Goal: Information Seeking & Learning: Understand process/instructions

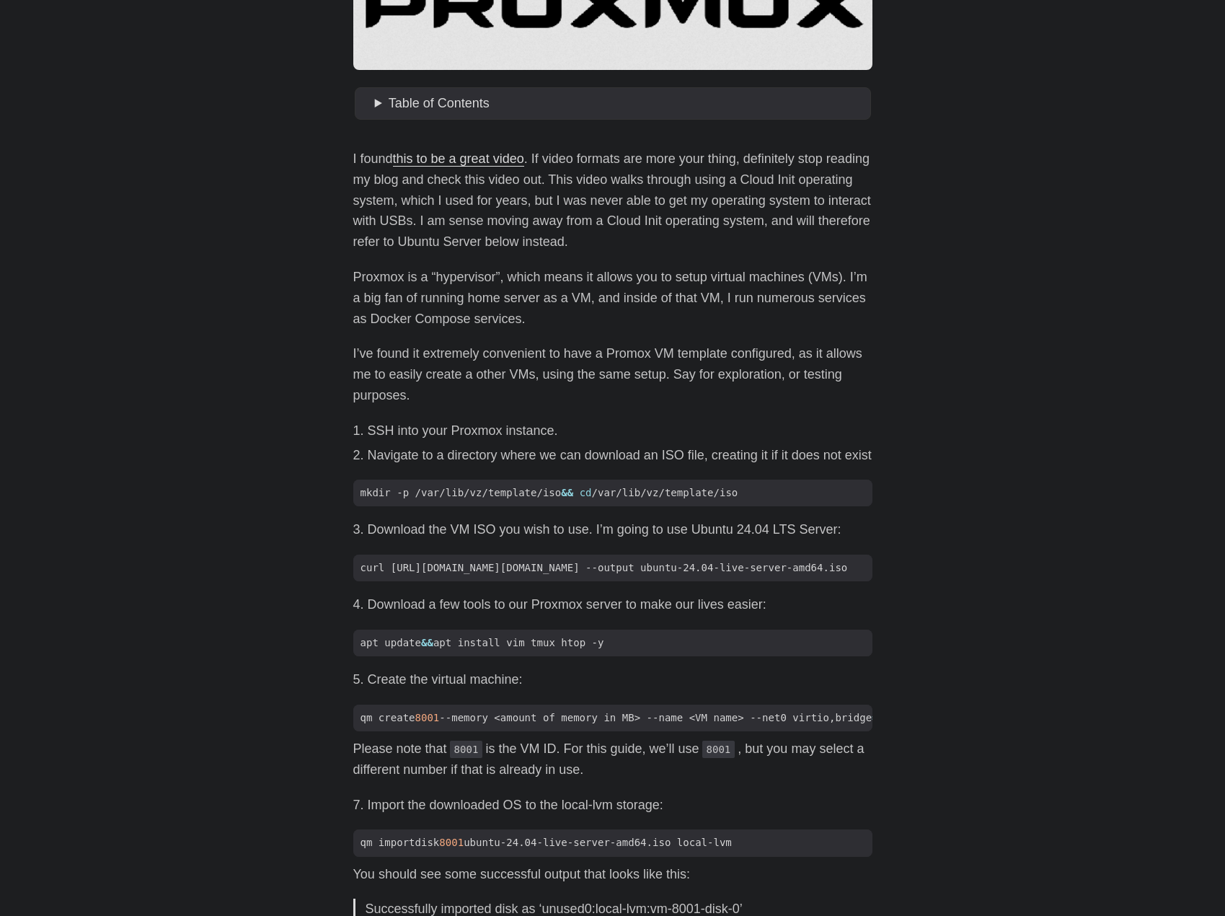
scroll to position [504, 0]
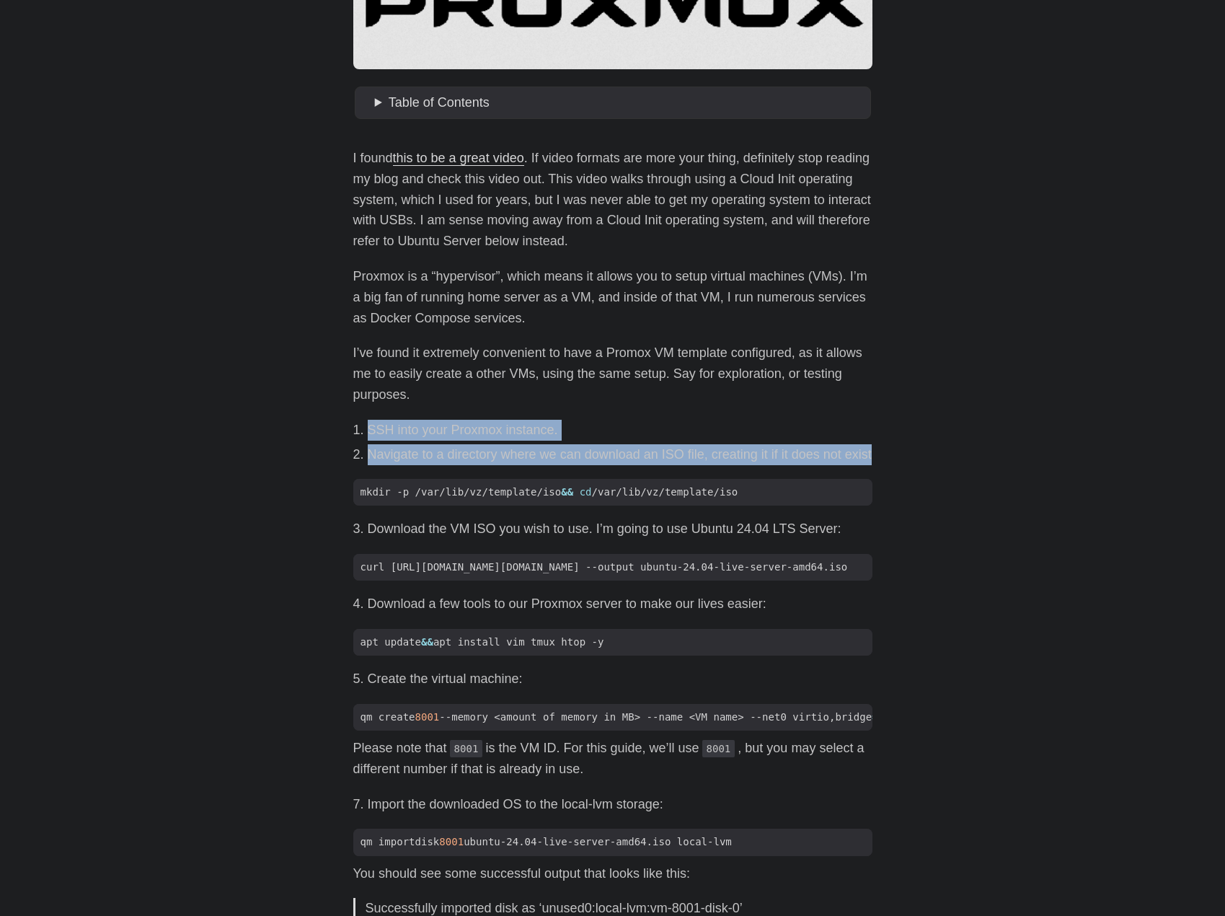
drag, startPoint x: 514, startPoint y: 401, endPoint x: 901, endPoint y: 454, distance: 390.8
click at [901, 454] on body "[PERSON_NAME] Home About Posts Tags Archive Resume" at bounding box center [612, 841] width 1225 height 2691
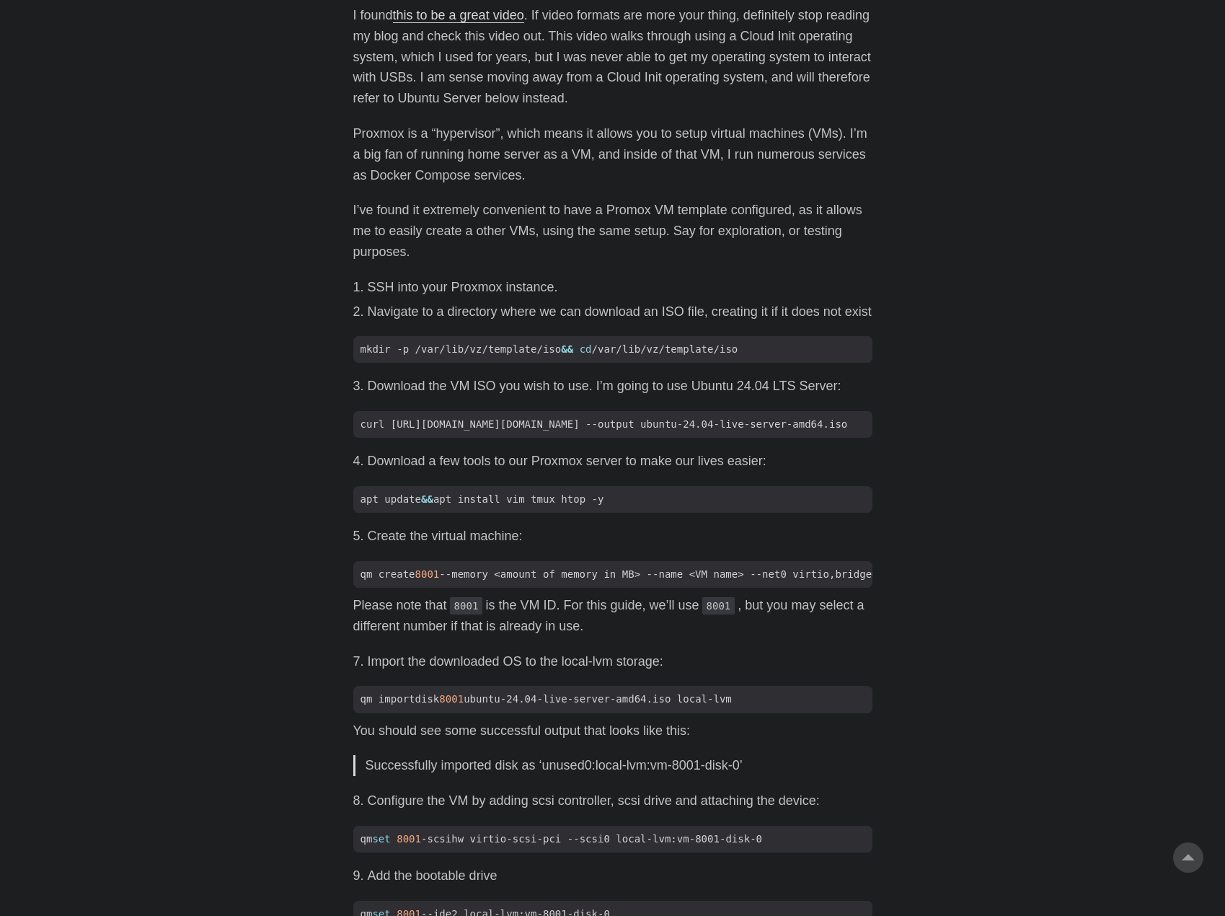
scroll to position [647, 0]
drag, startPoint x: 395, startPoint y: 471, endPoint x: 880, endPoint y: 463, distance: 485.3
click at [880, 463] on main "How To Create A Reusable Proxmox Template [DATE] · 4 min · [PERSON_NAME] Table …" at bounding box center [613, 698] width 554 height 2604
drag, startPoint x: 851, startPoint y: 459, endPoint x: 311, endPoint y: 463, distance: 540.0
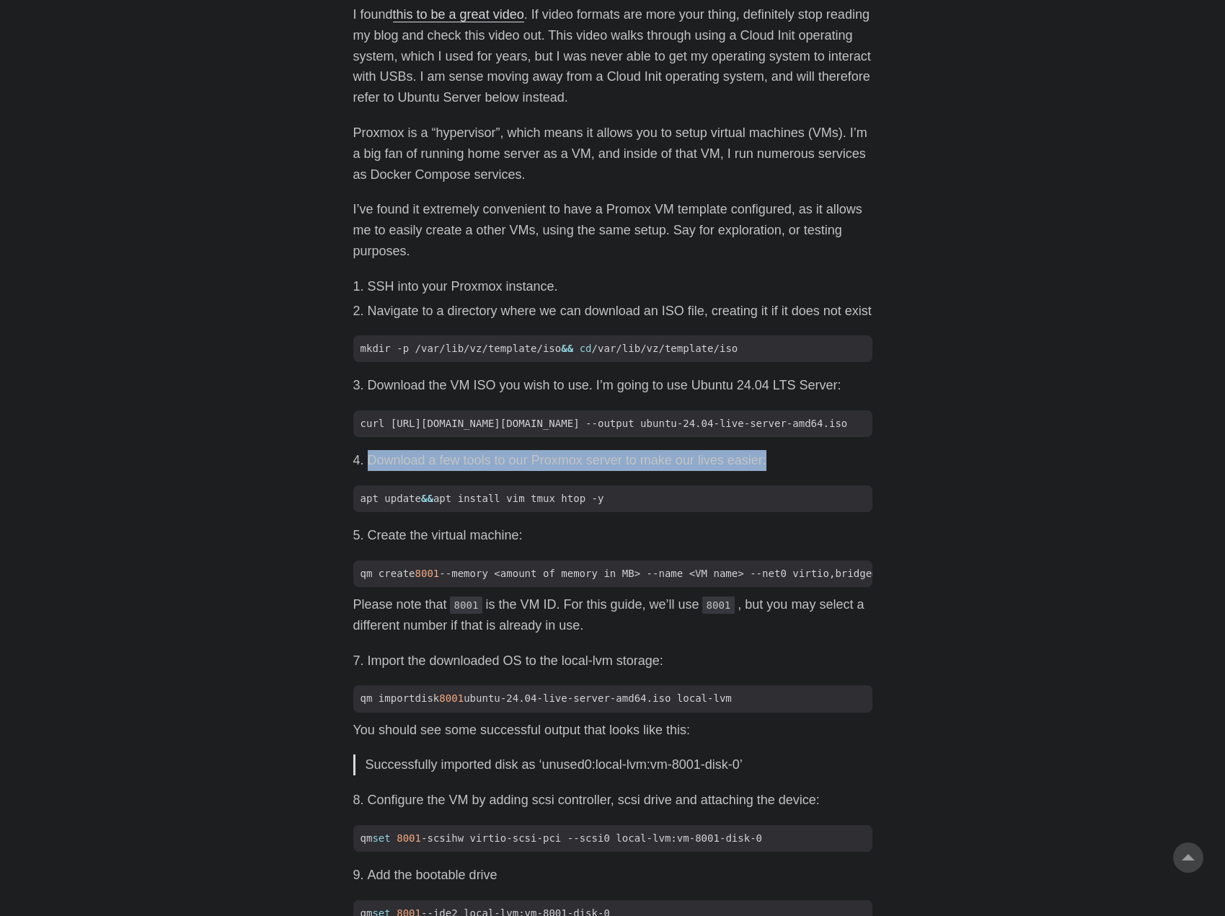
click at [311, 463] on body "[PERSON_NAME] Home About Posts Tags Archive Resume" at bounding box center [612, 698] width 1225 height 2691
click at [317, 466] on body "[PERSON_NAME] Home About Posts Tags Archive Resume" at bounding box center [612, 698] width 1225 height 2691
drag, startPoint x: 342, startPoint y: 468, endPoint x: 815, endPoint y: 463, distance: 472.3
click at [815, 463] on body "[PERSON_NAME] Home About Posts Tags Archive Resume" at bounding box center [612, 698] width 1225 height 2691
click at [815, 463] on li "Download a few tools to our Proxmox server to make our lives easier:" at bounding box center [620, 460] width 505 height 21
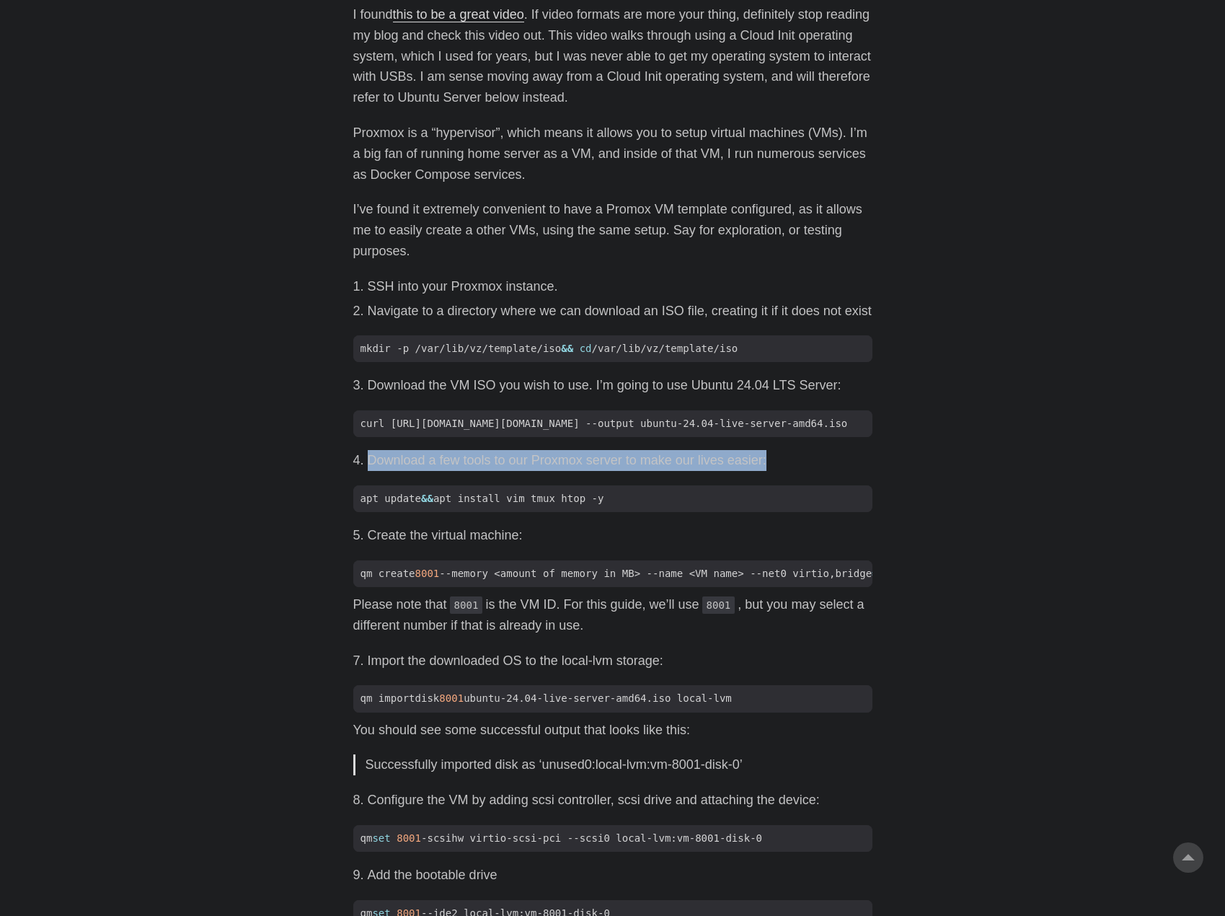
drag, startPoint x: 818, startPoint y: 463, endPoint x: 335, endPoint y: 462, distance: 482.3
click at [336, 462] on main "How To Create A Reusable Proxmox Template [DATE] · 4 min · [PERSON_NAME] Table …" at bounding box center [613, 698] width 554 height 2604
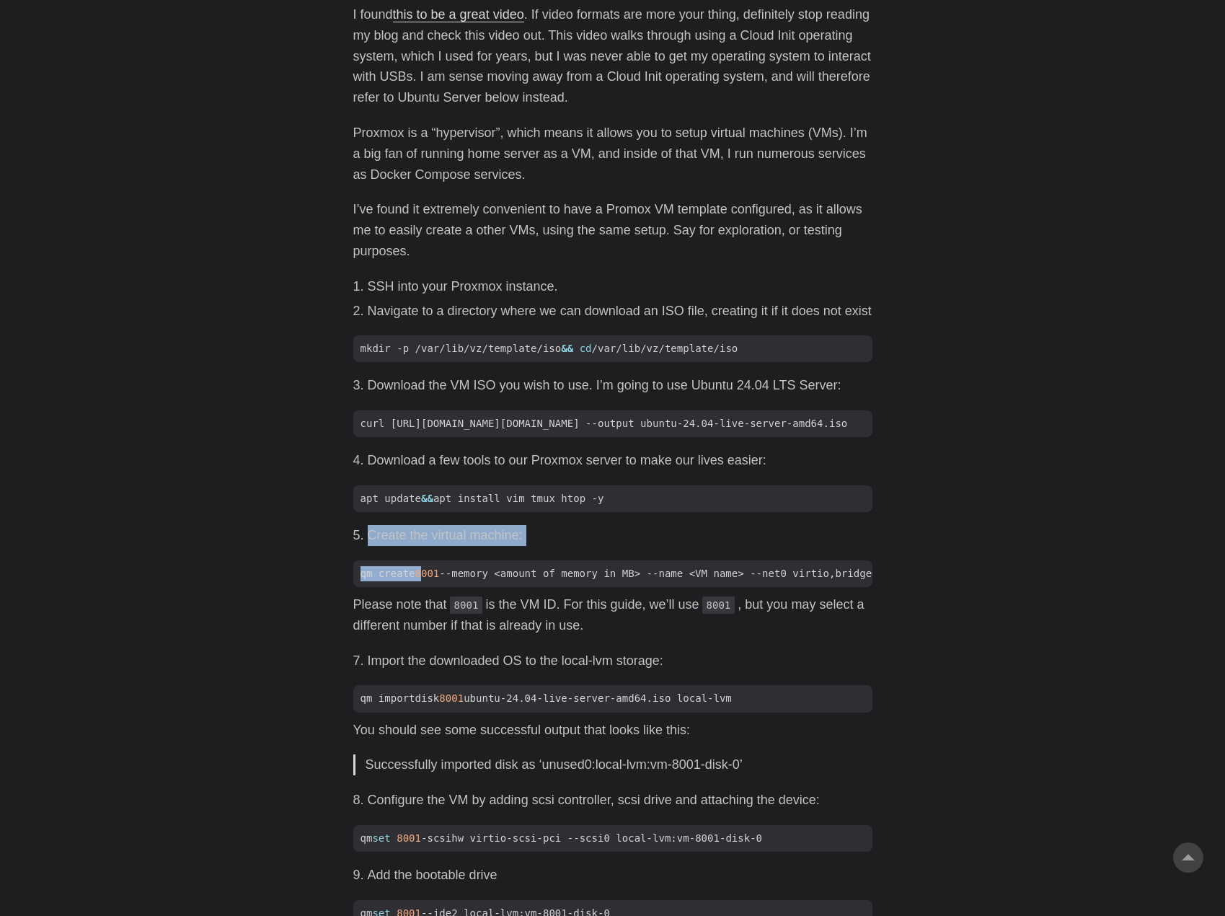
drag, startPoint x: 376, startPoint y: 551, endPoint x: 424, endPoint y: 554, distance: 47.7
click at [424, 554] on div "I found this to be a great video . If video formats are more your thing, defini…" at bounding box center [612, 896] width 519 height 1785
click at [603, 606] on div "I found this to be a great video . If video formats are more your thing, defini…" at bounding box center [612, 896] width 519 height 1785
click at [613, 658] on div "I found this to be a great video . If video formats are more your thing, defini…" at bounding box center [612, 896] width 519 height 1785
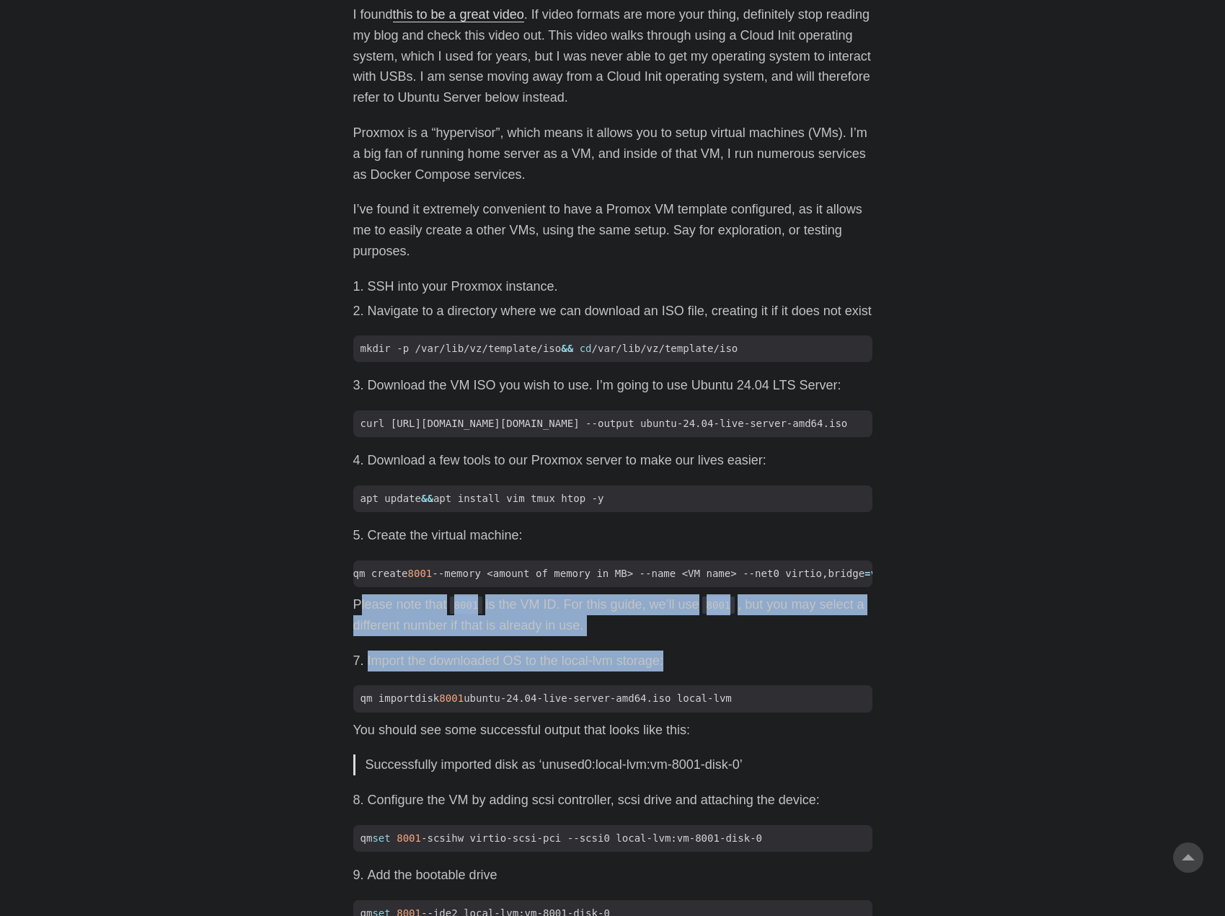
drag, startPoint x: 681, startPoint y: 678, endPoint x: 357, endPoint y: 619, distance: 329.2
click at [357, 619] on div "I found this to be a great video . If video formats are more your thing, defini…" at bounding box center [612, 896] width 519 height 1785
click at [357, 619] on p "Please note that 8001 is the VM ID. For this guide, we’ll use 8001 , but you ma…" at bounding box center [612, 615] width 519 height 42
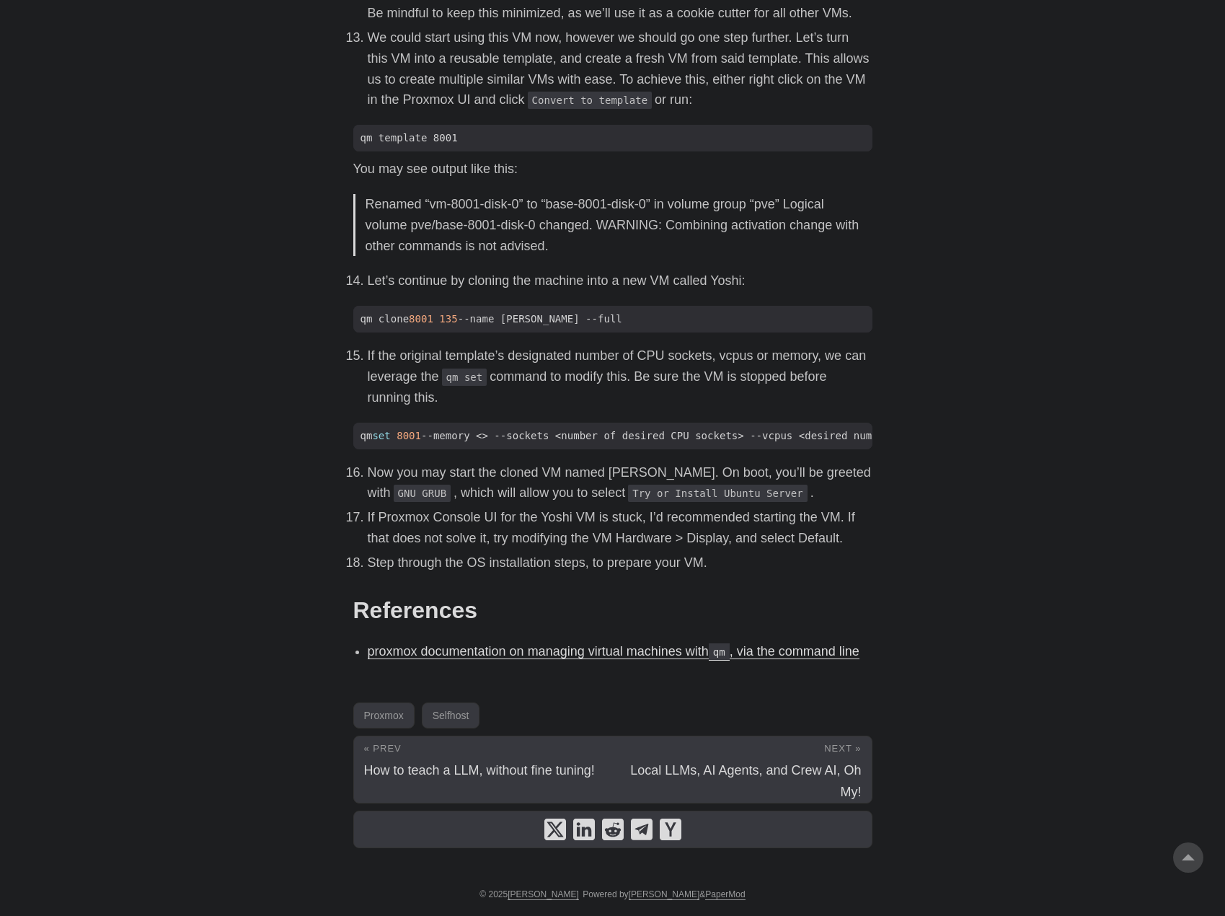
scroll to position [1799, 0]
drag, startPoint x: 326, startPoint y: 347, endPoint x: 593, endPoint y: 385, distance: 270.2
click at [593, 385] on li "If the original template’s designated number of CPU sockets, vcpus or memory, w…" at bounding box center [620, 376] width 505 height 62
drag, startPoint x: 597, startPoint y: 387, endPoint x: 342, endPoint y: 344, distance: 258.2
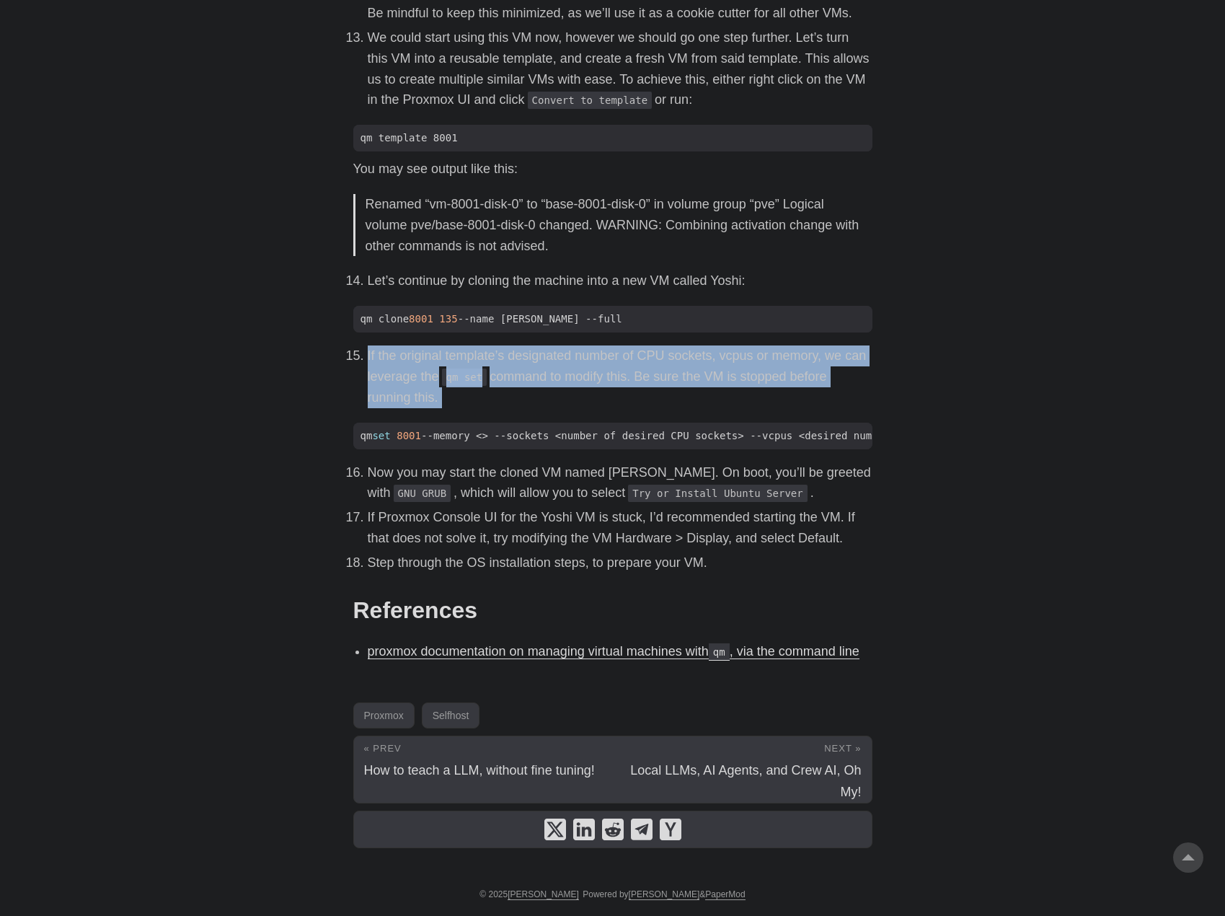
drag, startPoint x: 340, startPoint y: 344, endPoint x: 572, endPoint y: 384, distance: 234.9
click at [572, 384] on li "If the original template’s designated number of CPU sockets, vcpus or memory, w…" at bounding box center [620, 376] width 505 height 62
drag, startPoint x: 589, startPoint y: 388, endPoint x: 304, endPoint y: 345, distance: 288.1
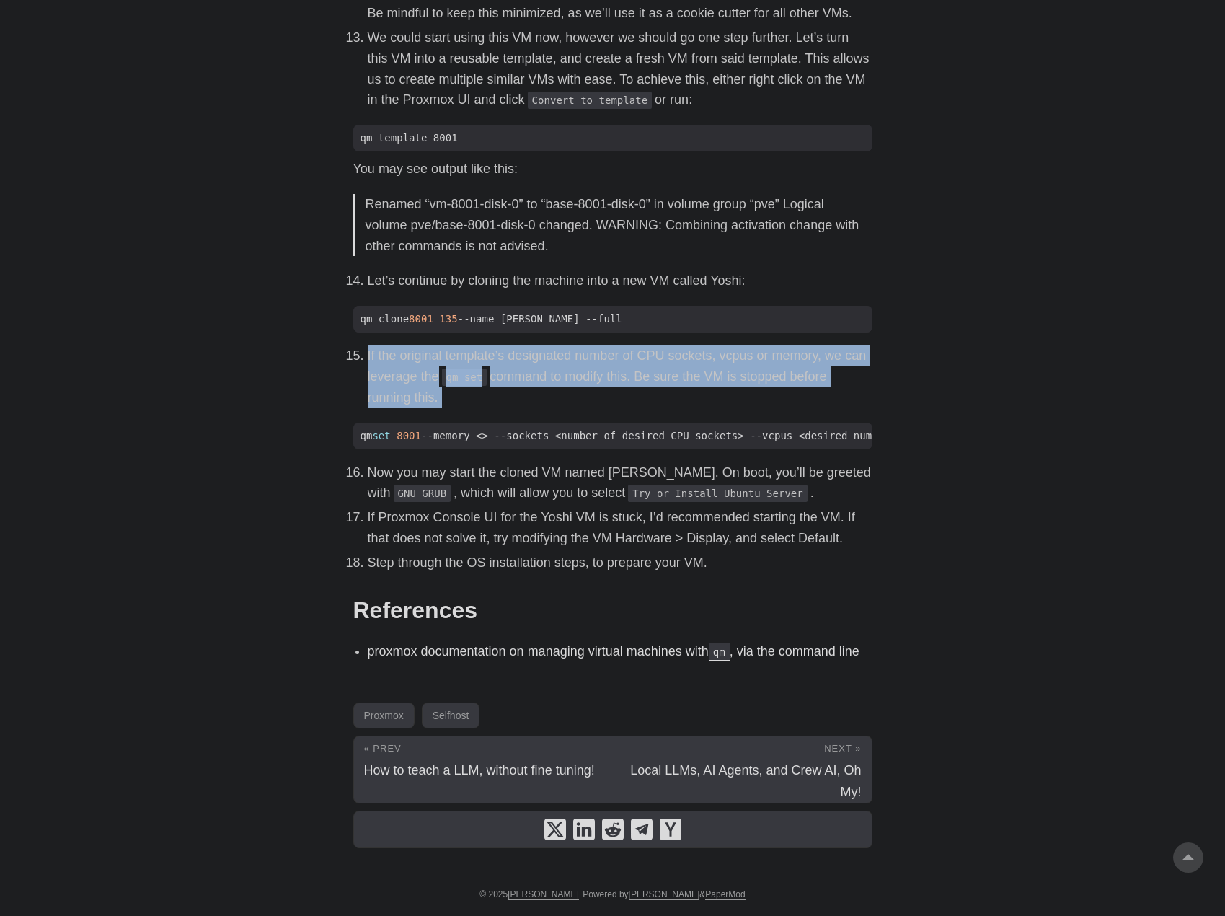
drag, startPoint x: 332, startPoint y: 342, endPoint x: 632, endPoint y: 394, distance: 303.7
click at [632, 394] on li "If the original template’s designated number of CPU sockets, vcpus or memory, w…" at bounding box center [620, 376] width 505 height 62
drag, startPoint x: 549, startPoint y: 396, endPoint x: 758, endPoint y: 572, distance: 274.3
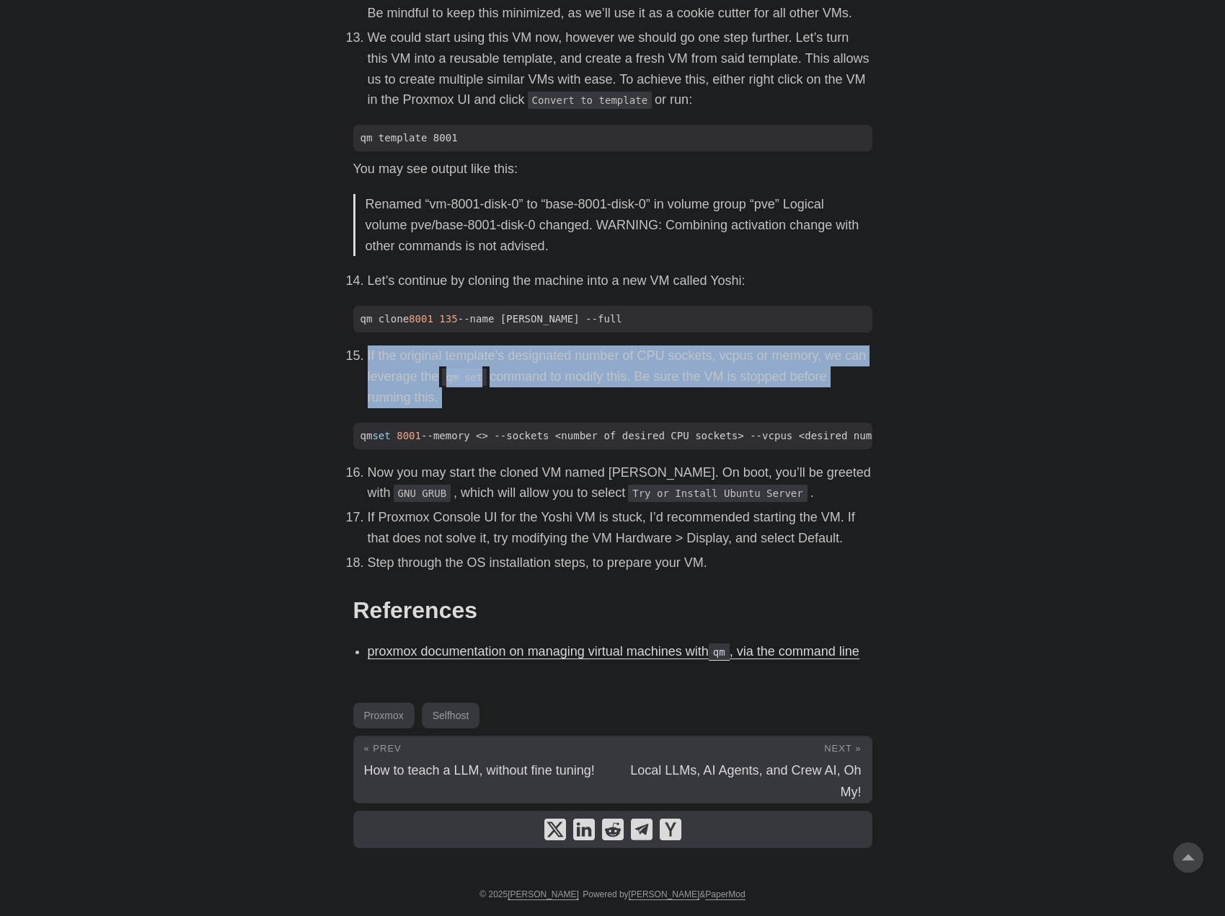
click at [758, 572] on p "Step through the OS installation steps, to prepare your VM." at bounding box center [620, 562] width 505 height 21
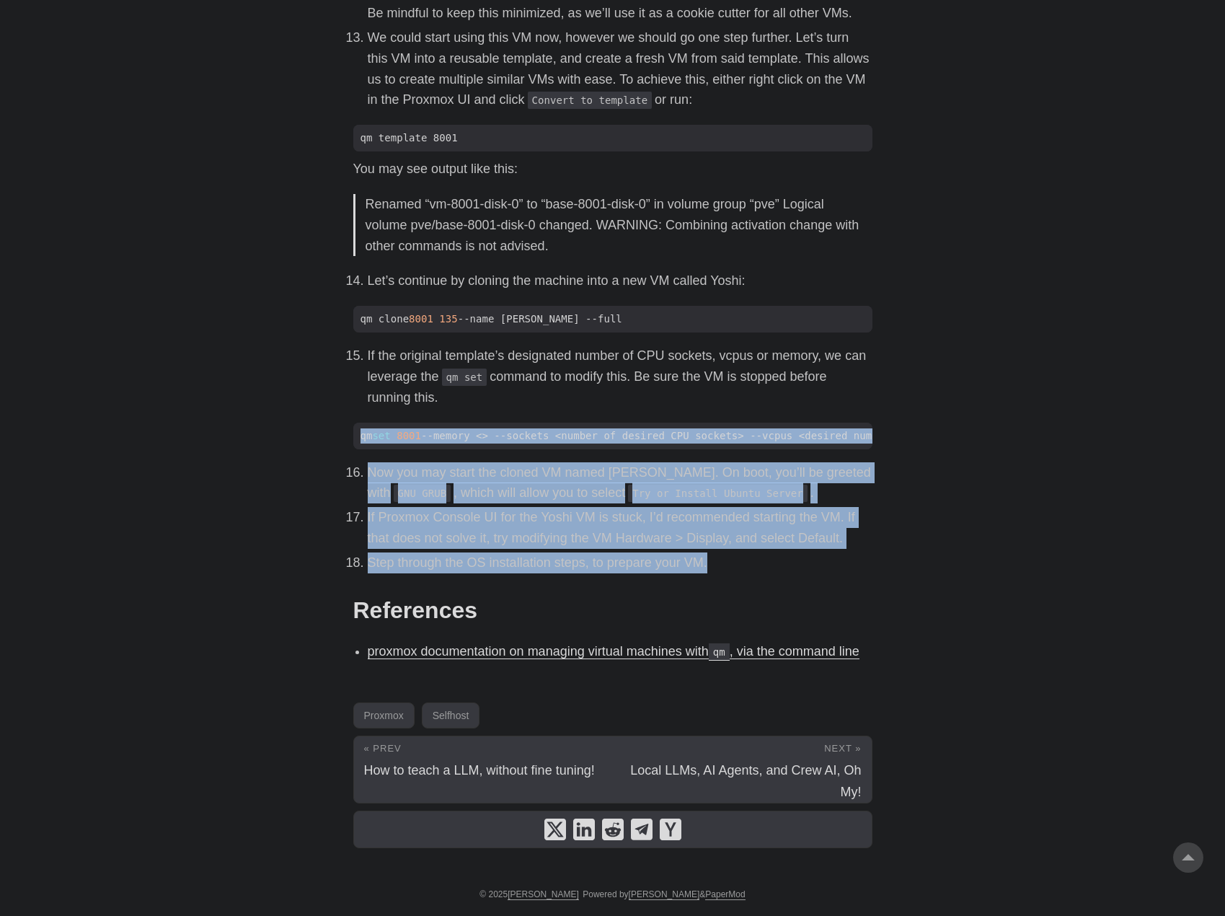
drag, startPoint x: 773, startPoint y: 570, endPoint x: 327, endPoint y: 420, distance: 470.8
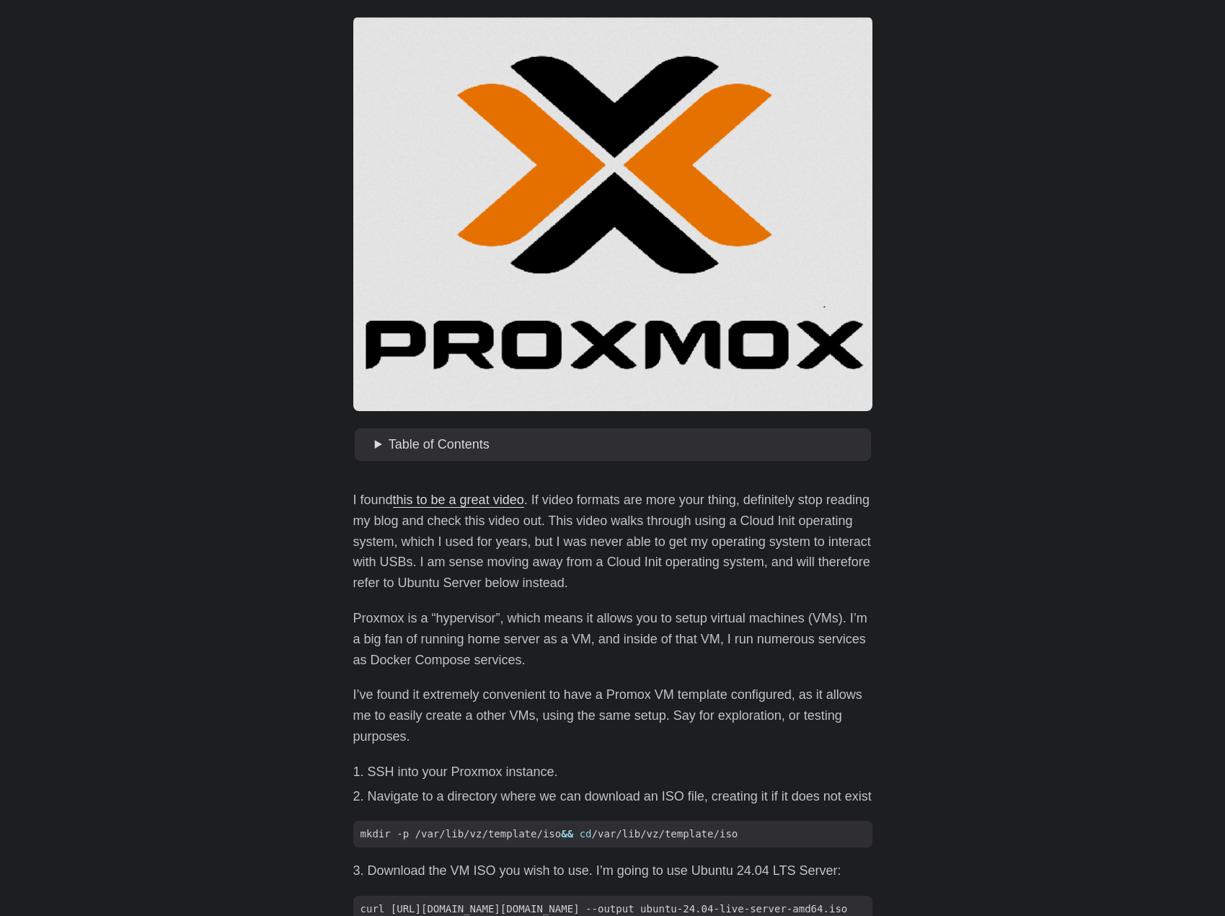
scroll to position [159, 0]
